Goal: Check status: Check status

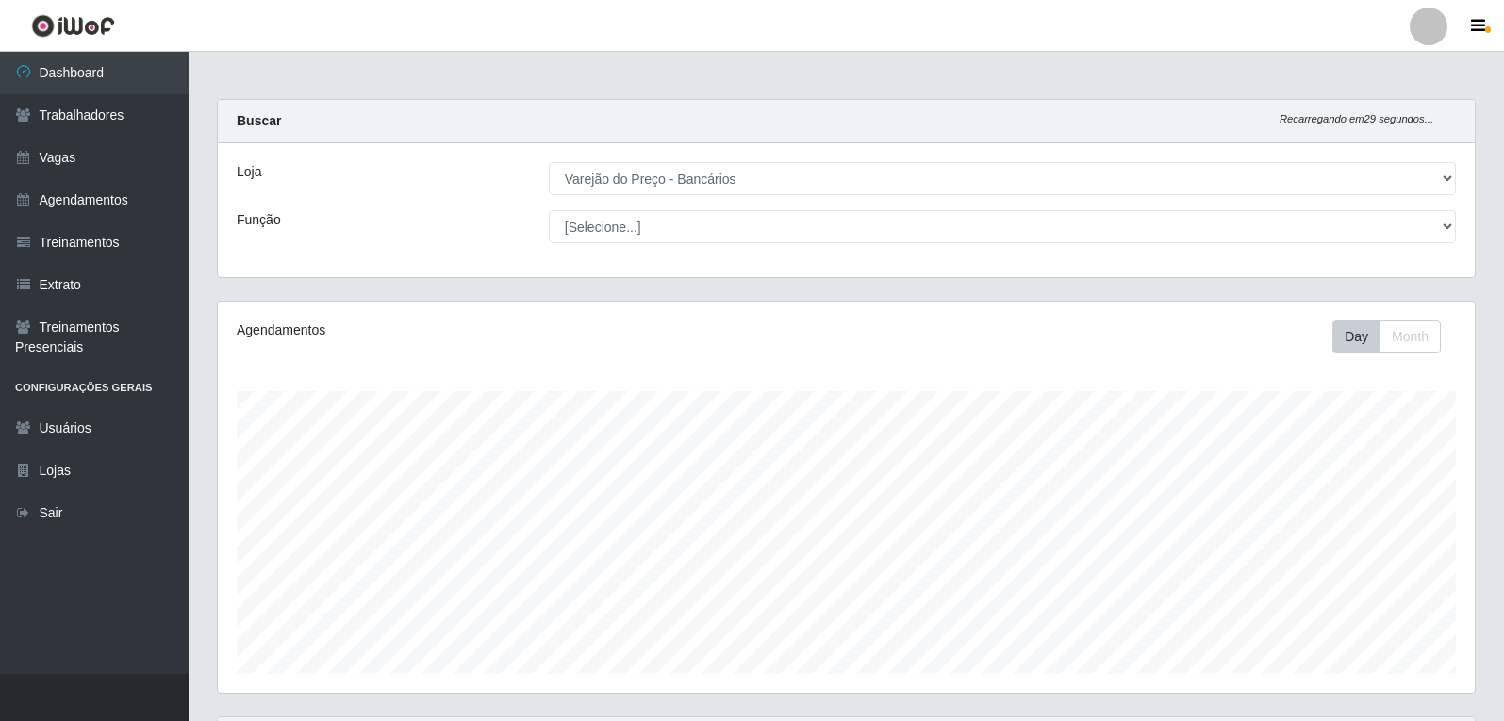
select select "157"
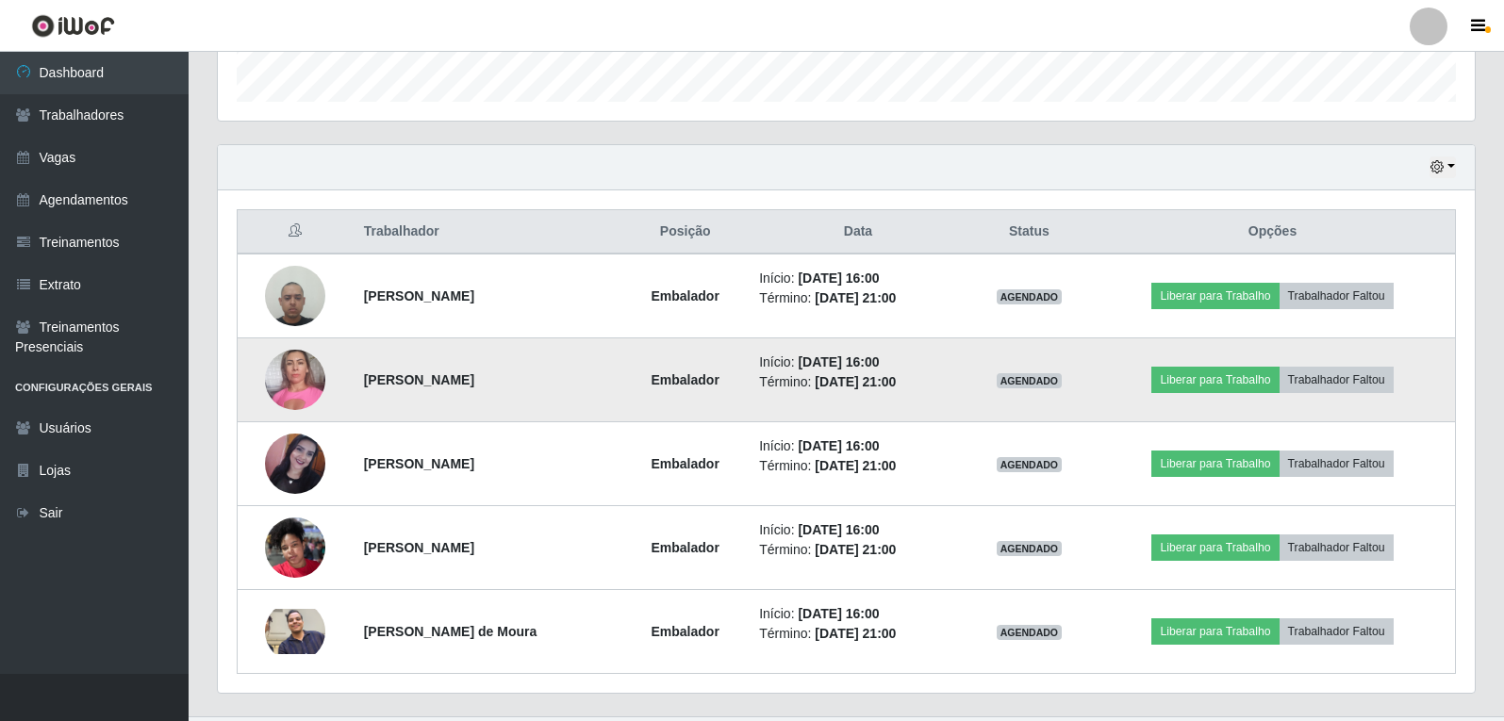
scroll to position [615, 0]
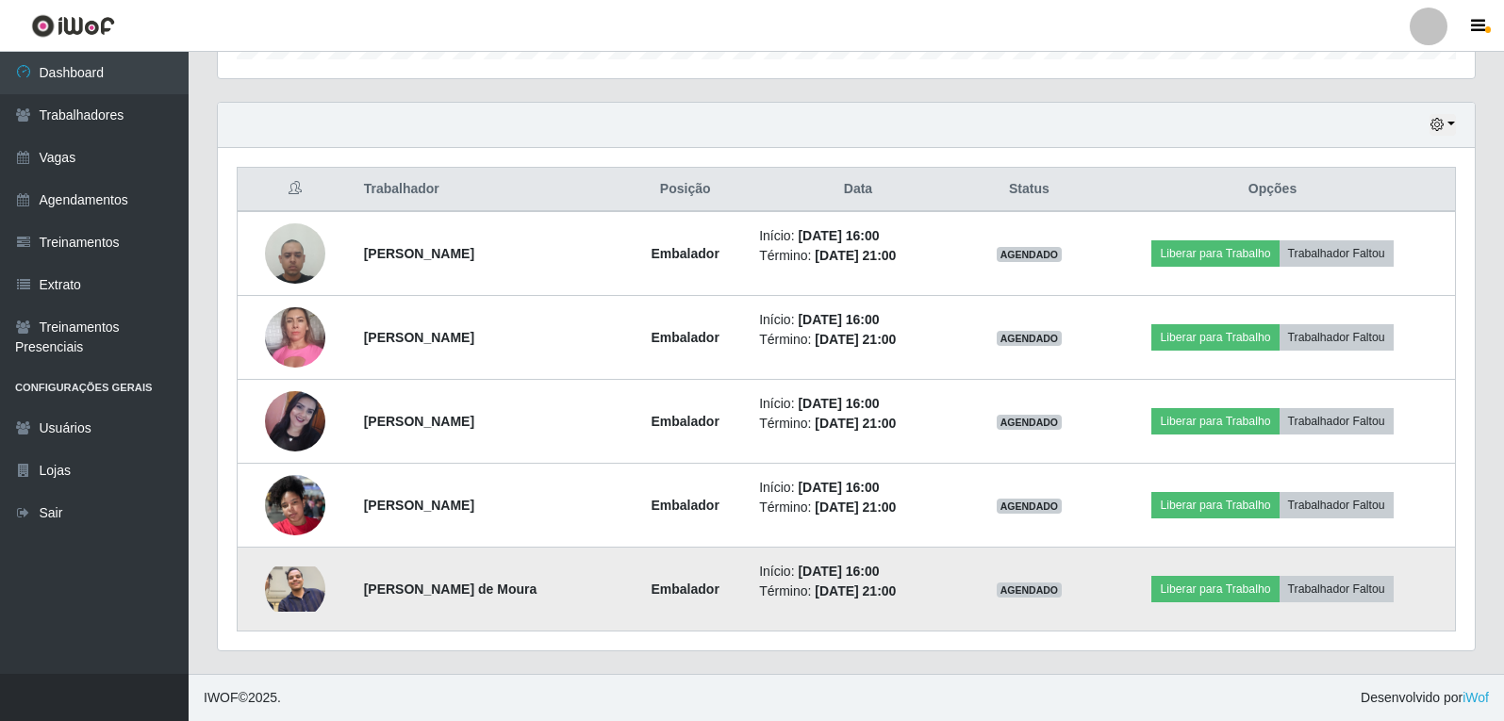
click at [300, 592] on img at bounding box center [295, 589] width 60 height 45
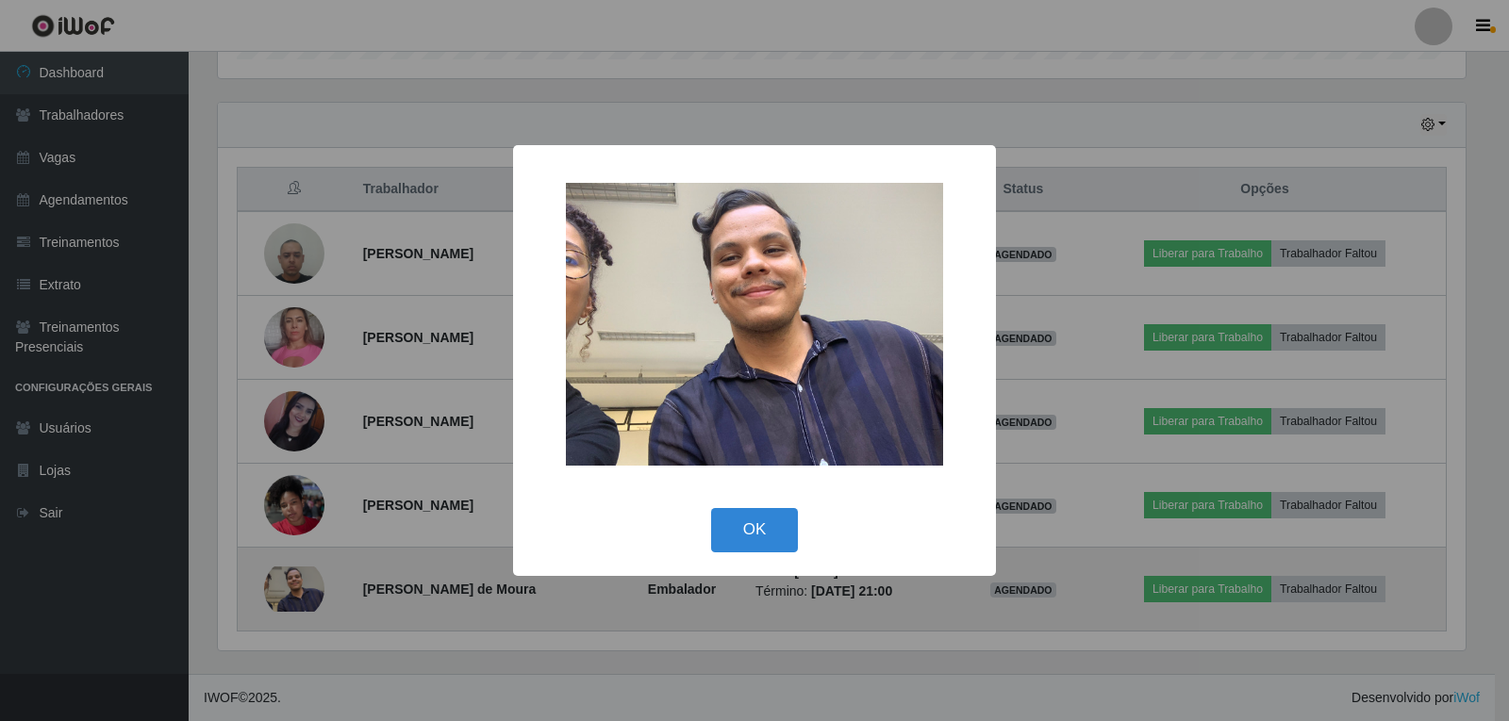
click at [300, 592] on div "× OK Cancel" at bounding box center [754, 360] width 1509 height 721
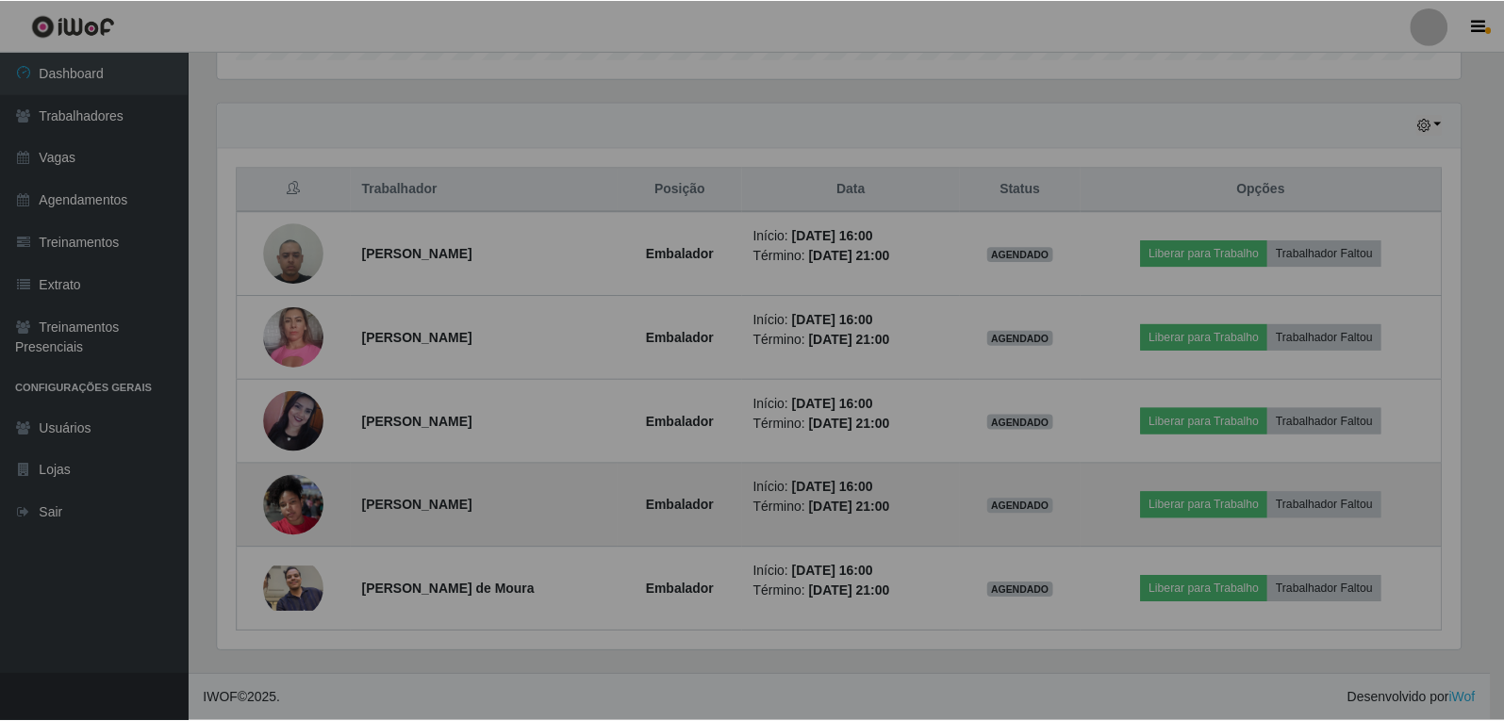
scroll to position [391, 1257]
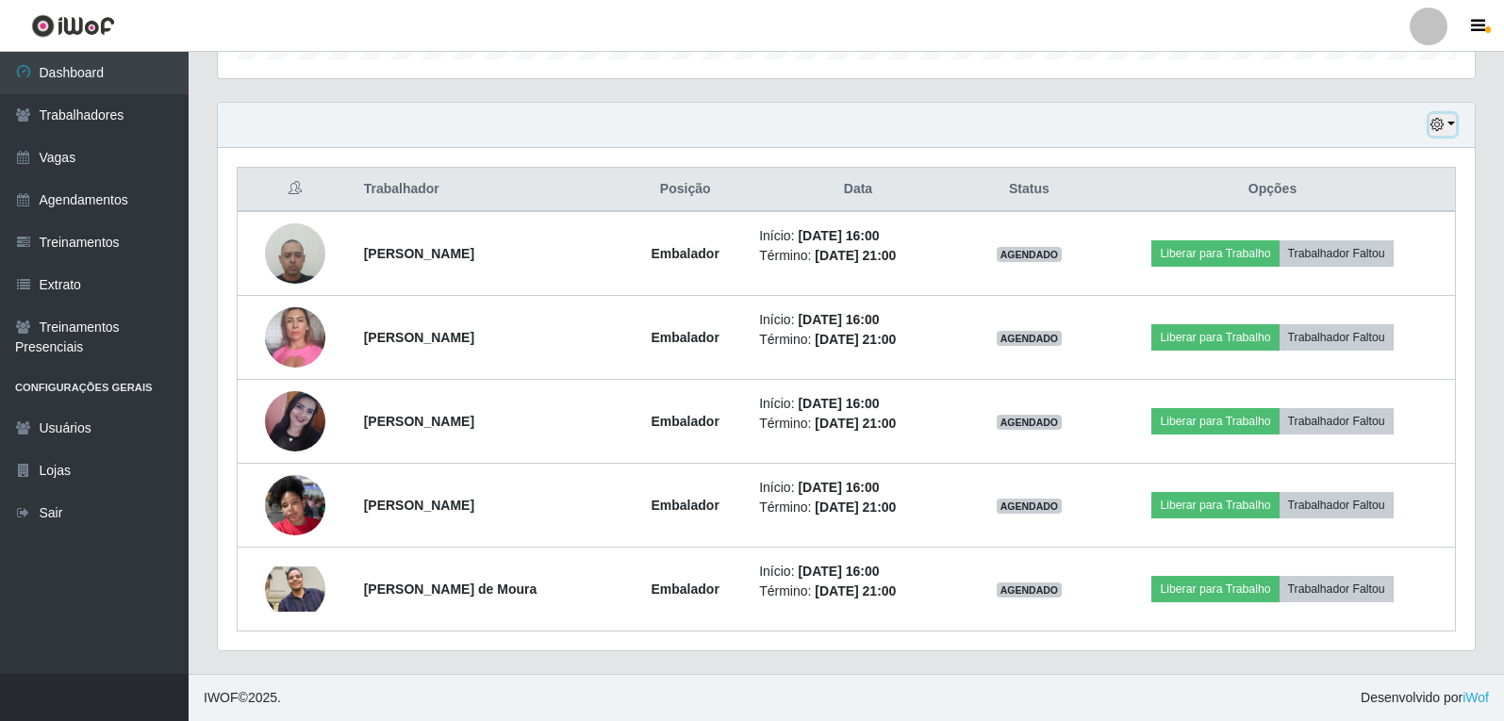
click at [1451, 124] on button "button" at bounding box center [1443, 125] width 26 height 22
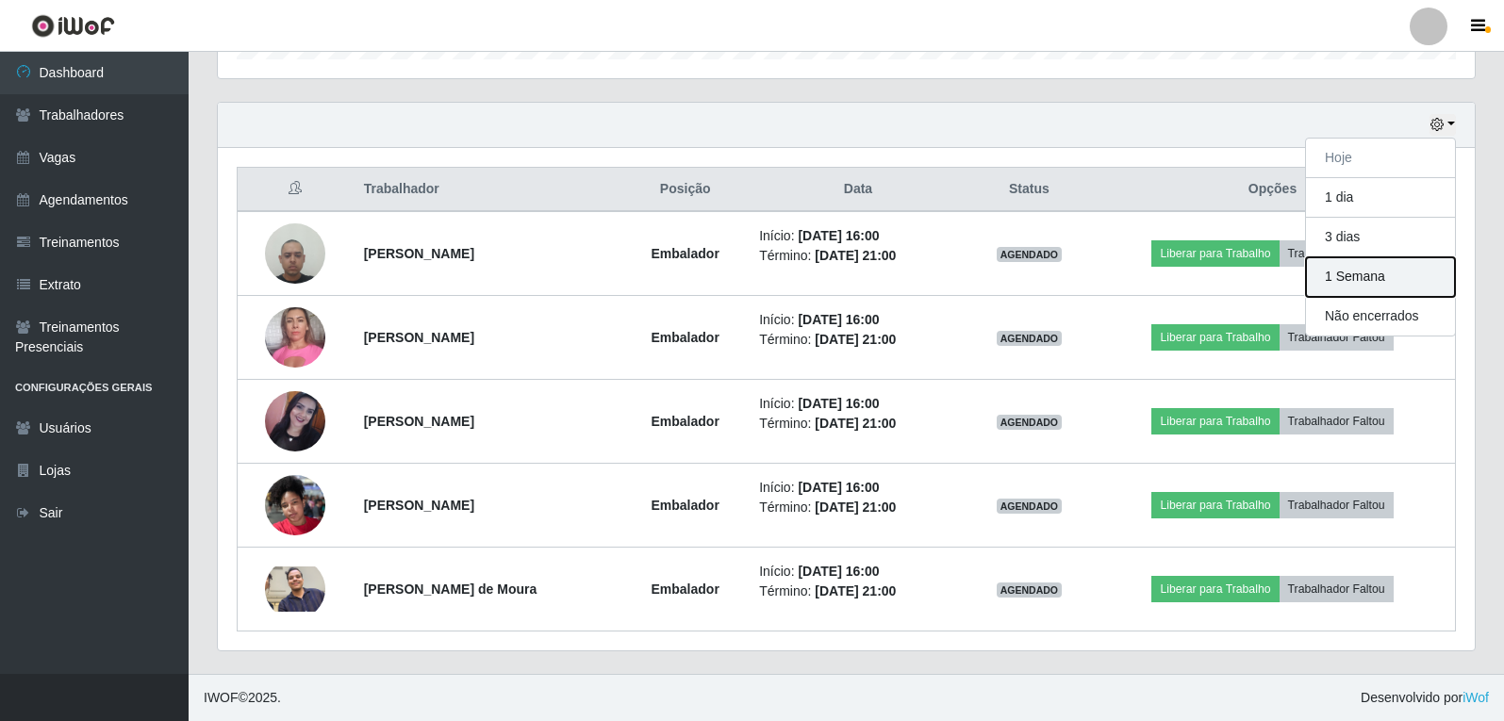
click at [1370, 282] on button "1 Semana" at bounding box center [1380, 277] width 149 height 40
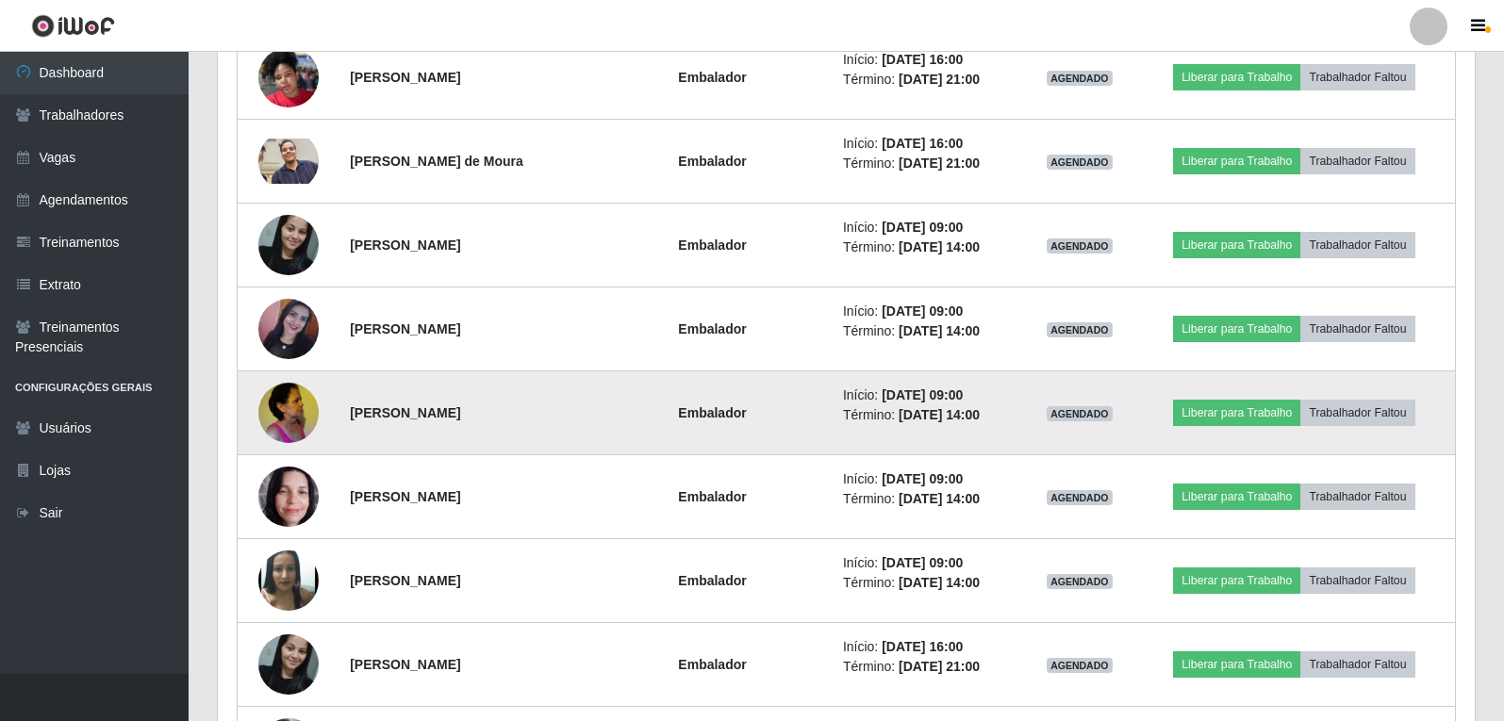
scroll to position [1086, 0]
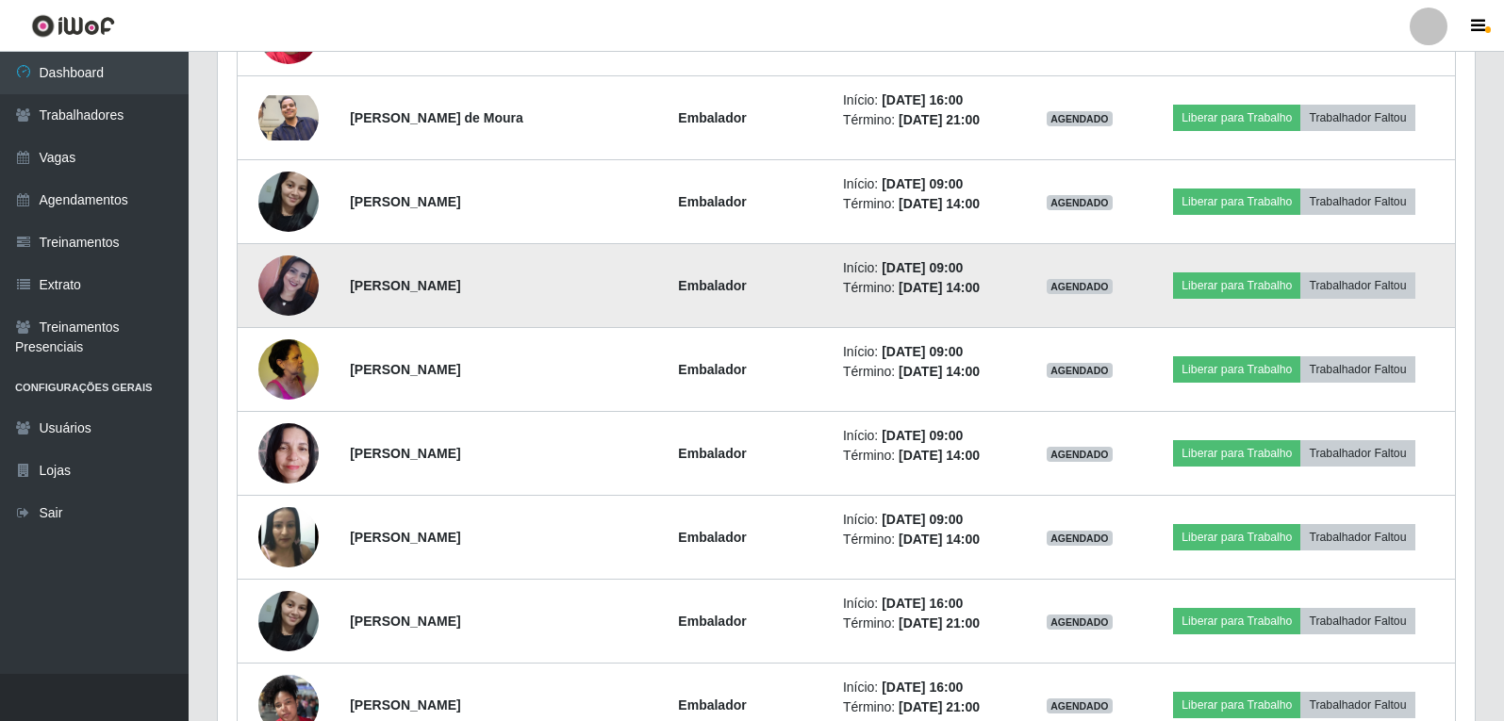
click at [290, 274] on img at bounding box center [288, 286] width 60 height 60
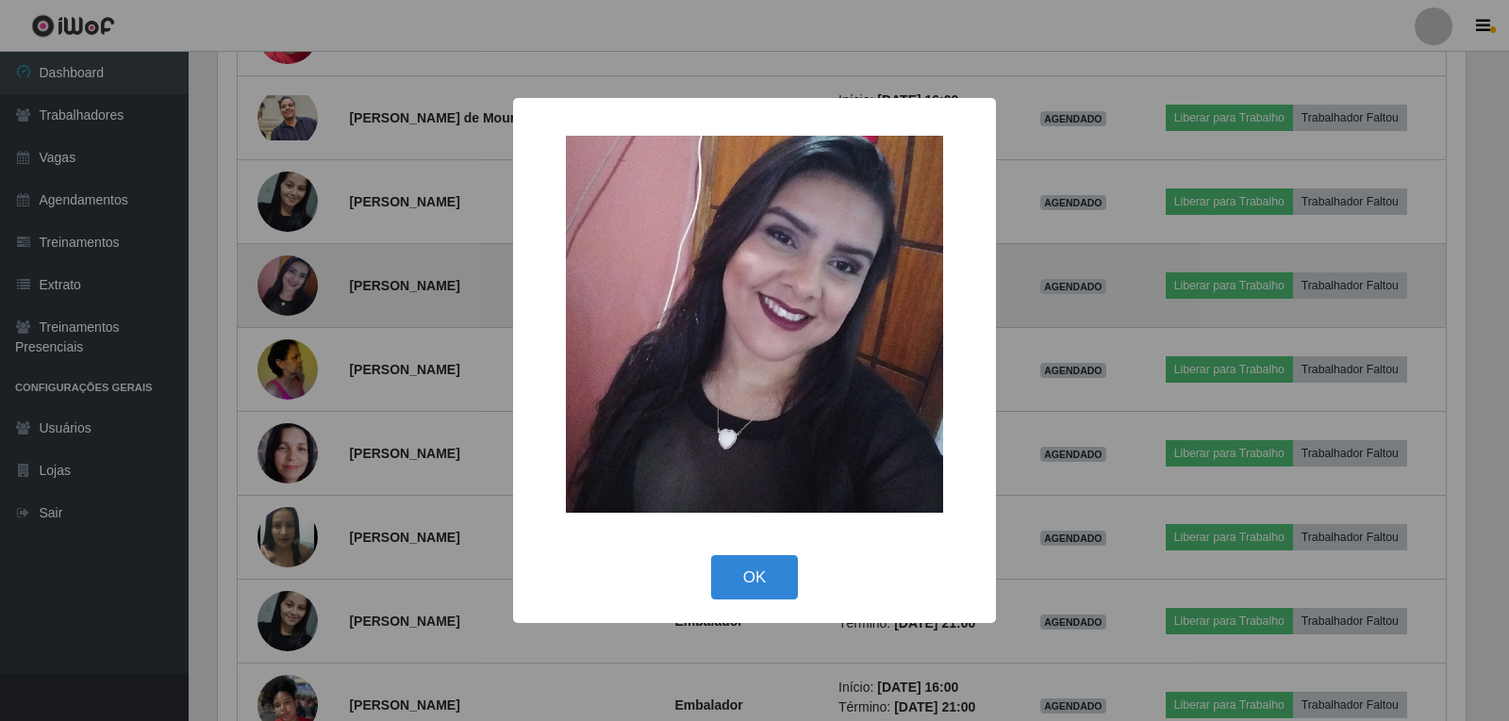
click at [290, 274] on div "× OK Cancel" at bounding box center [754, 360] width 1509 height 721
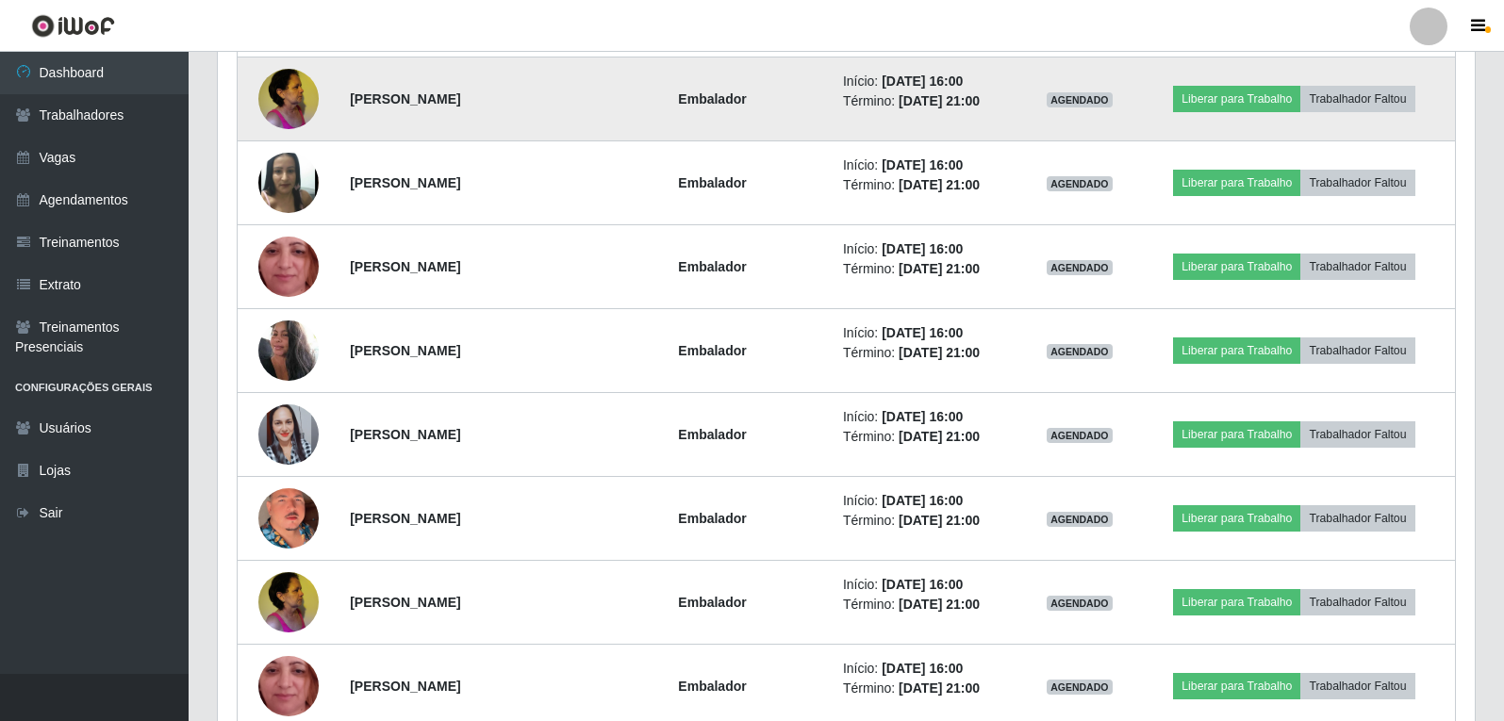
scroll to position [615, 0]
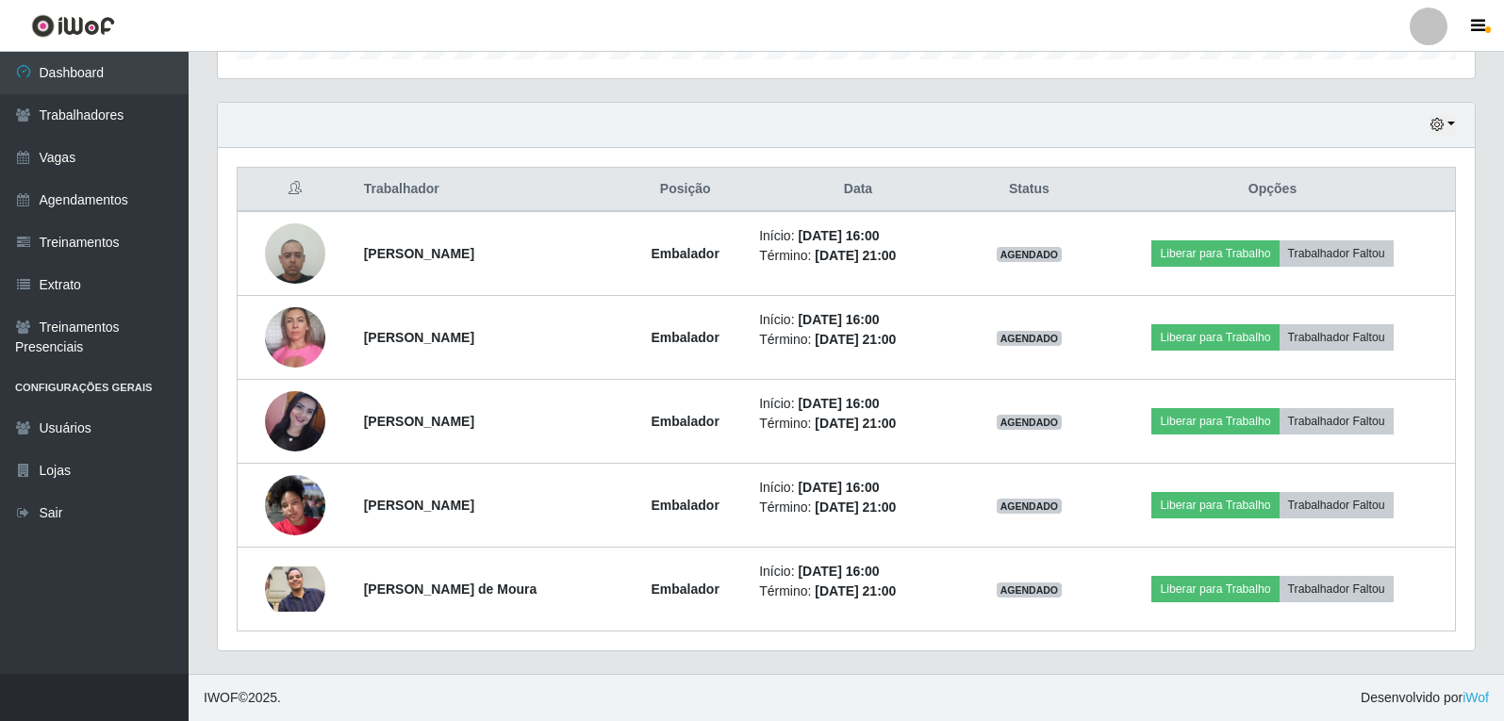
click at [1076, 115] on div "Hoje 1 dia 3 dias 1 Semana Não encerrados" at bounding box center [846, 125] width 1257 height 45
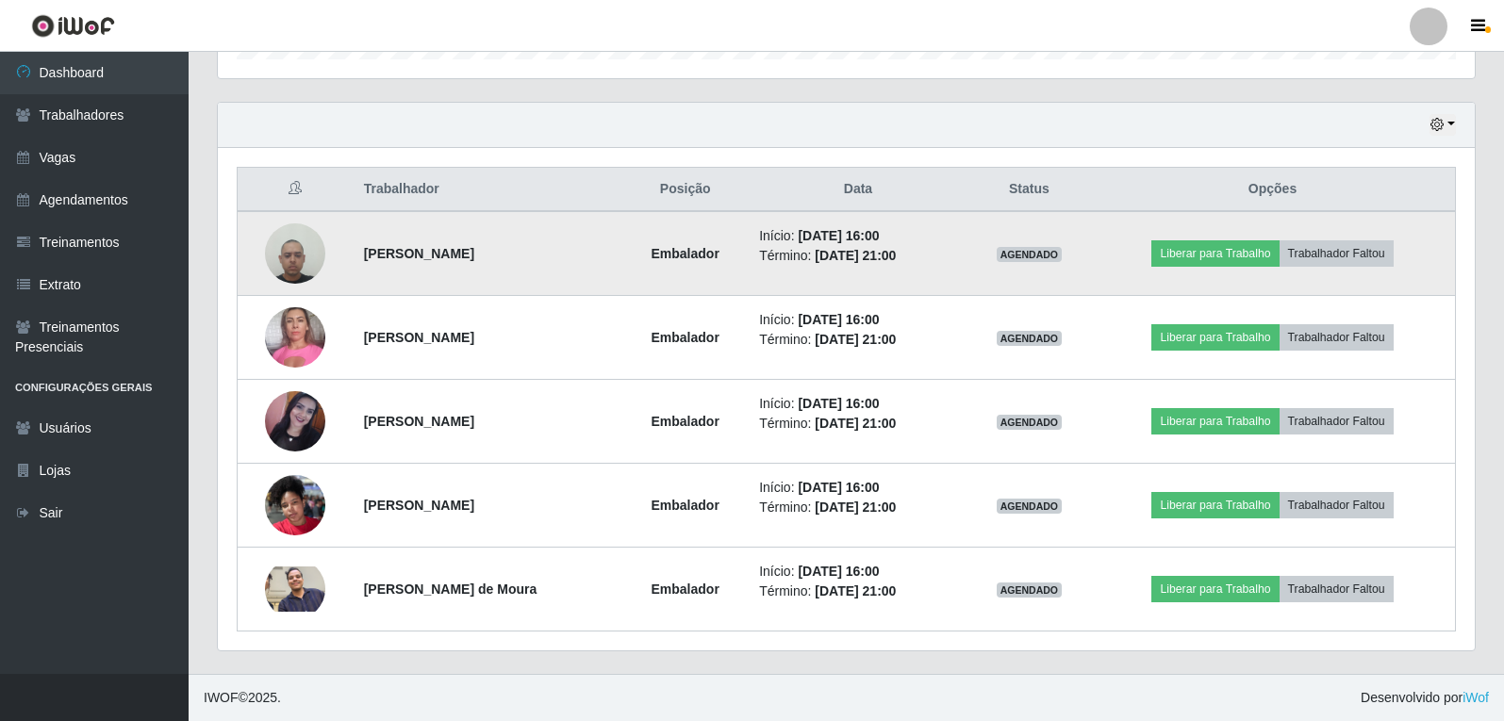
click at [294, 257] on img at bounding box center [295, 253] width 60 height 80
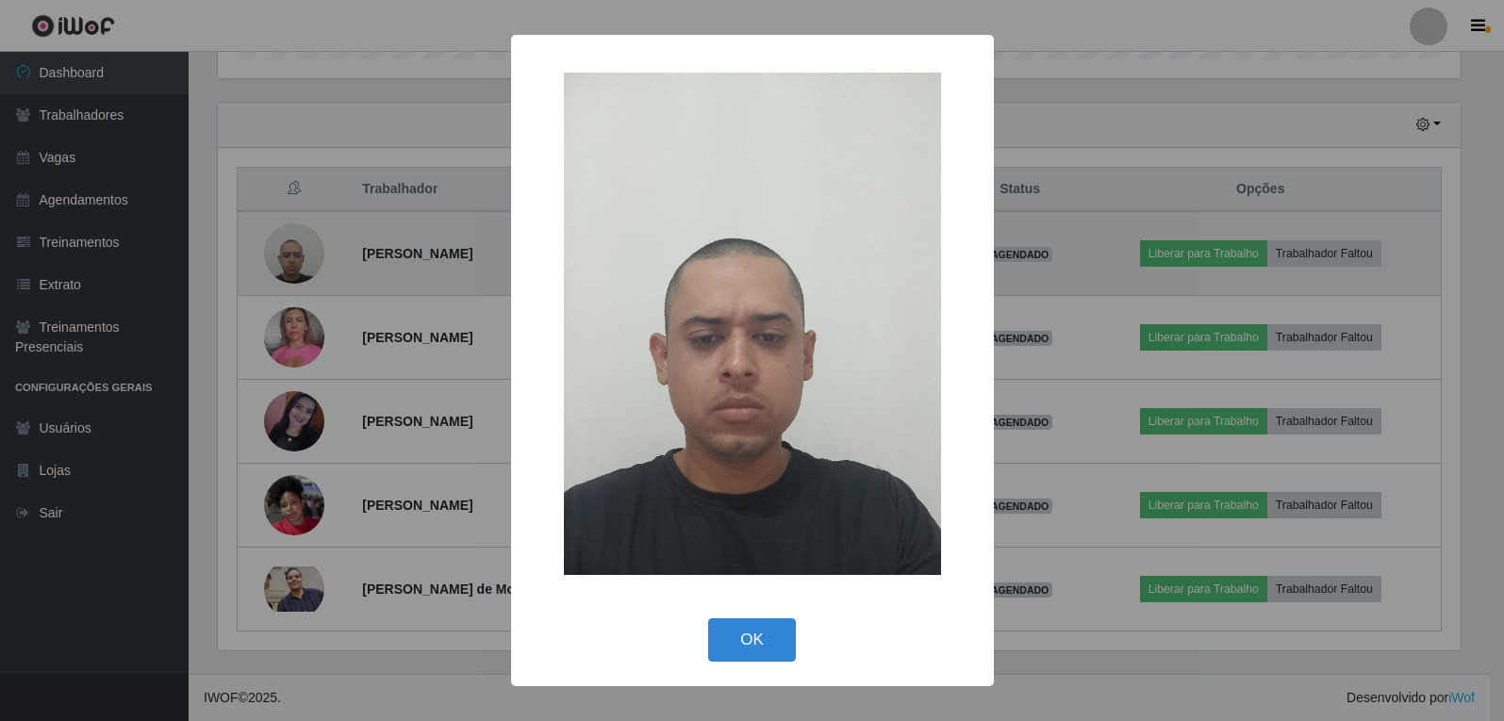
scroll to position [391, 1248]
click at [294, 257] on div "× OK Cancel" at bounding box center [754, 360] width 1509 height 721
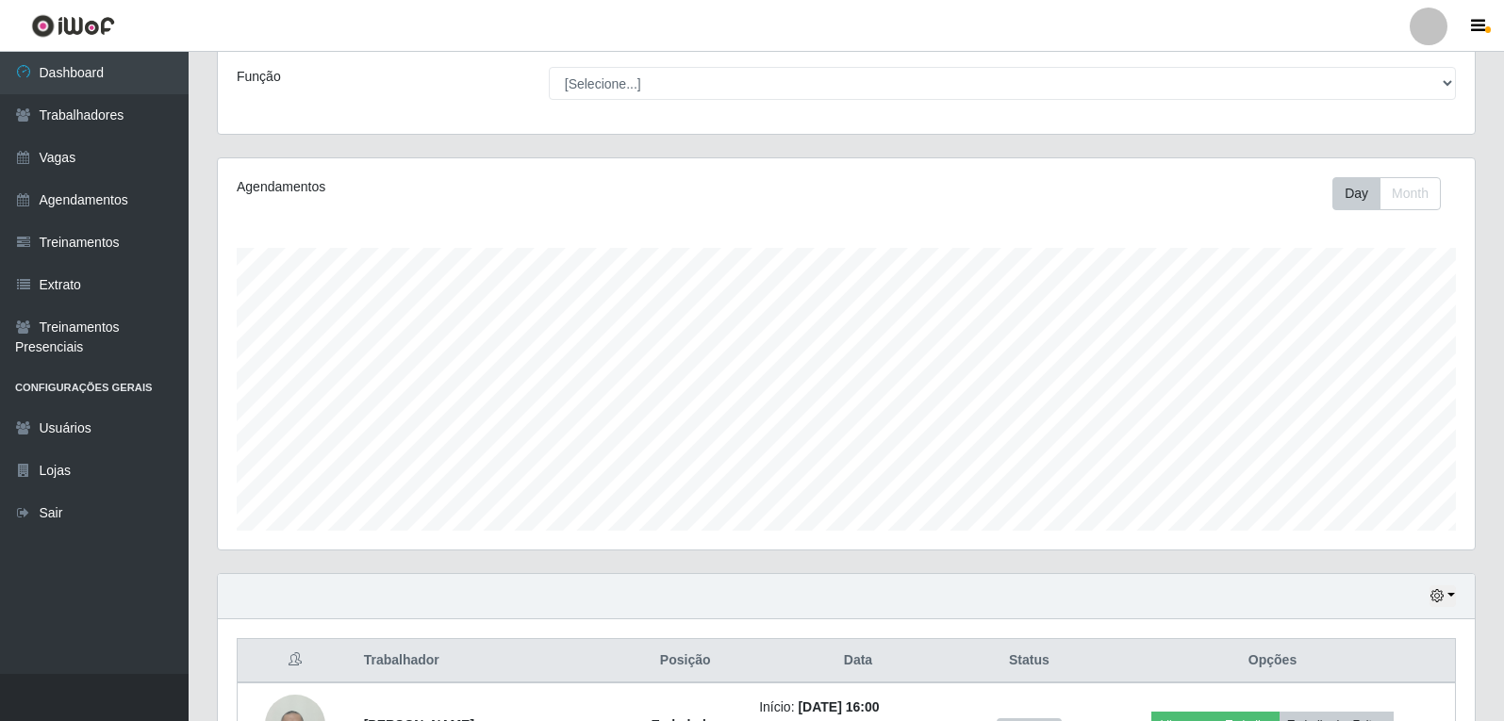
scroll to position [49, 0]
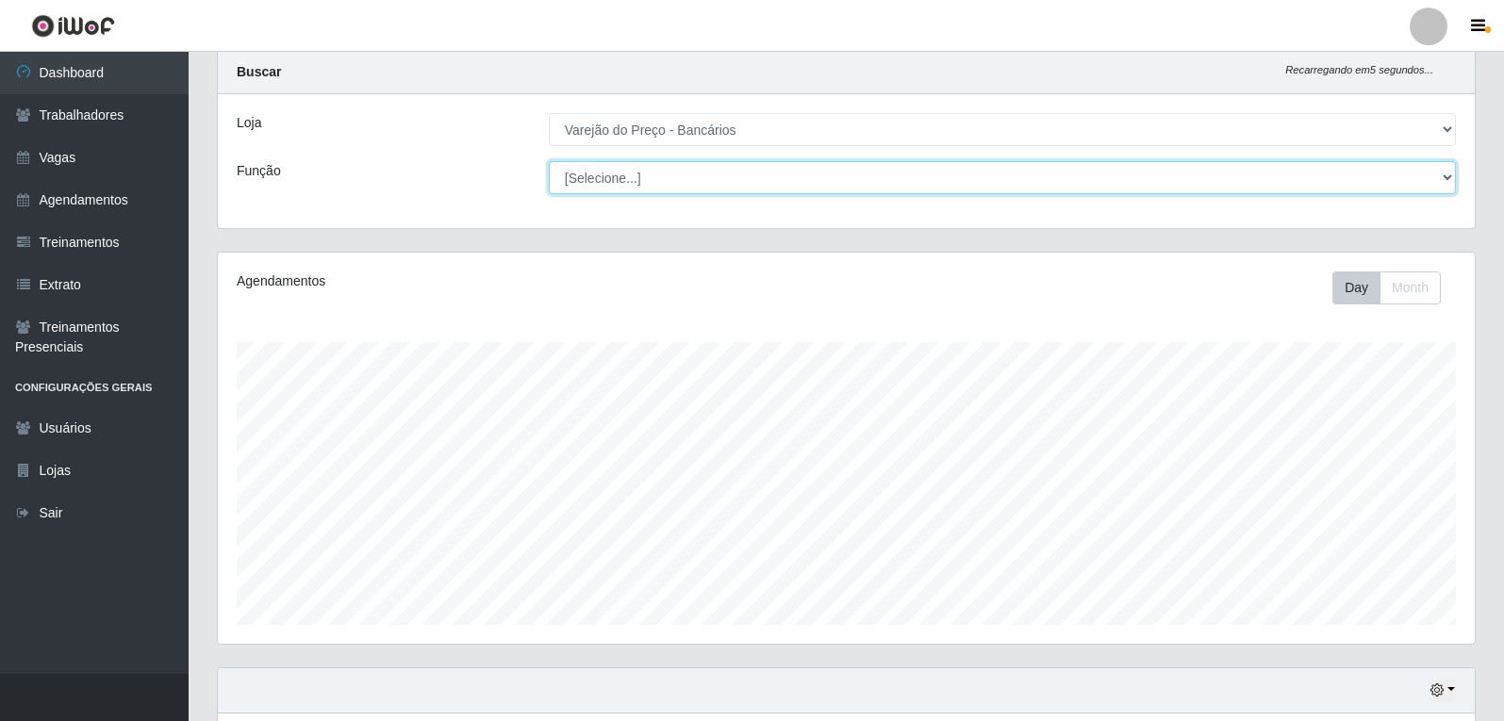
click at [671, 183] on select "[Selecione...] Auxiliar de Estacionamento Auxiliar de Estacionamento + Auxiliar…" at bounding box center [1002, 177] width 907 height 33
select select "1"
click at [549, 161] on select "[Selecione...] Auxiliar de Estacionamento Auxiliar de Estacionamento + Auxiliar…" at bounding box center [1002, 177] width 907 height 33
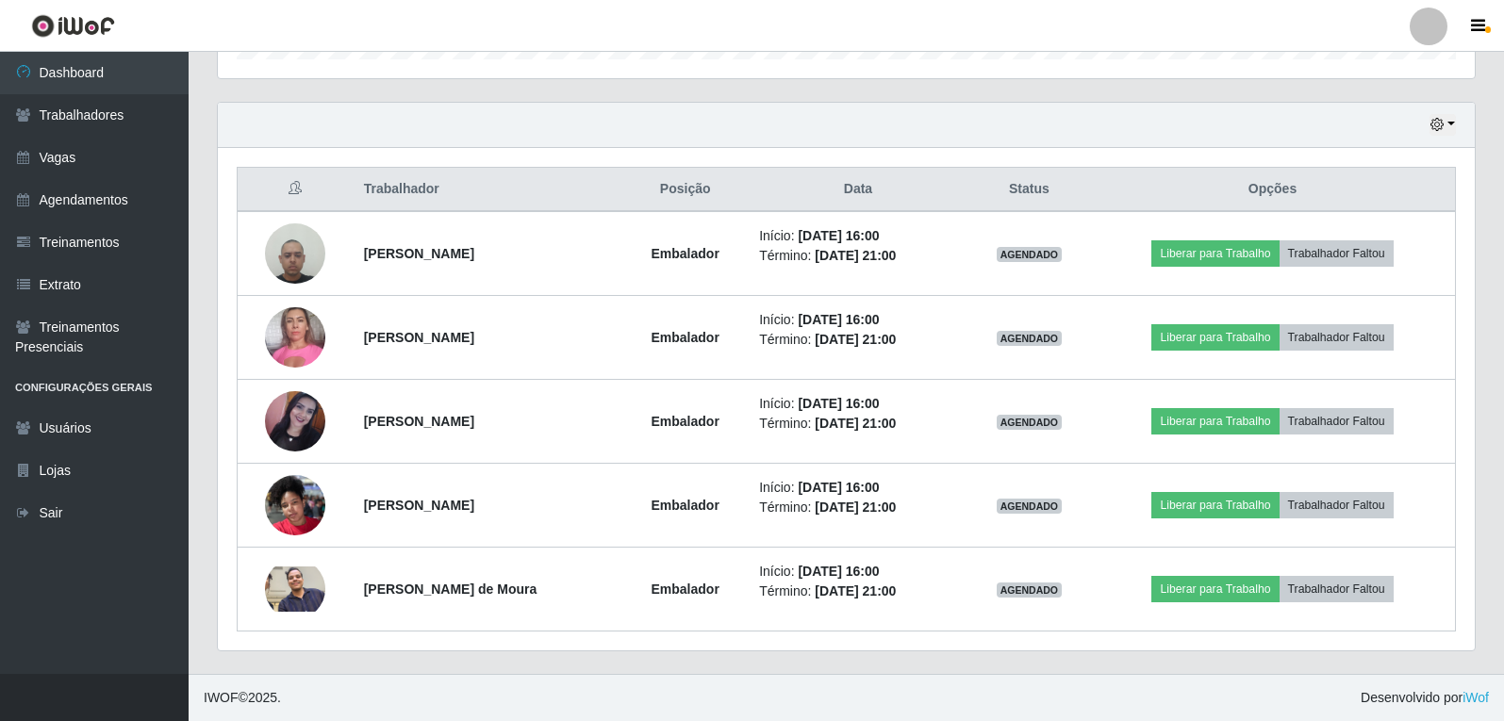
scroll to position [615, 0]
